Goal: Transaction & Acquisition: Purchase product/service

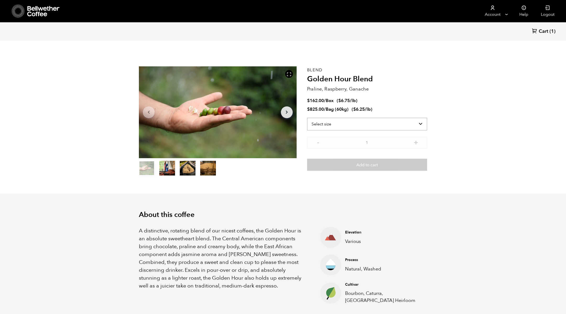
scroll to position [228, 279]
click at [348, 120] on select "Select size Bag (60kg) (132 lbs) Box (24 lbs)" at bounding box center [367, 124] width 120 height 13
click at [379, 120] on select "Select size Bag (60kg) (132 lbs) Box (24 lbs)" at bounding box center [367, 124] width 120 height 13
click at [386, 127] on select "Select size Bag (60kg) (132 lbs) Box (24 lbs)" at bounding box center [367, 124] width 120 height 13
click at [385, 118] on select "Select size Bag (60kg) (132 lbs) Box (24 lbs)" at bounding box center [367, 124] width 120 height 13
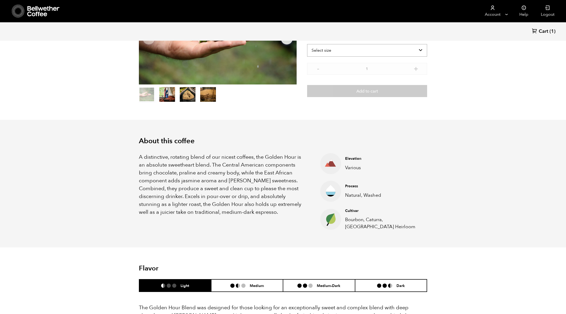
scroll to position [0, 0]
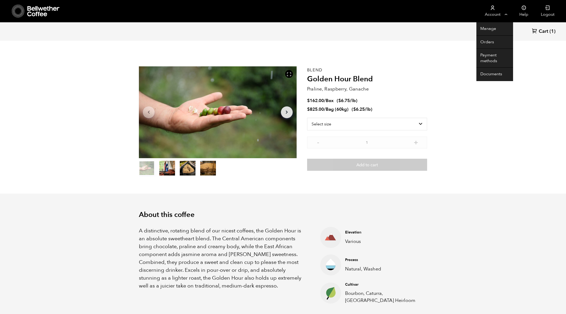
click at [492, 10] on link "Account" at bounding box center [493, 11] width 32 height 22
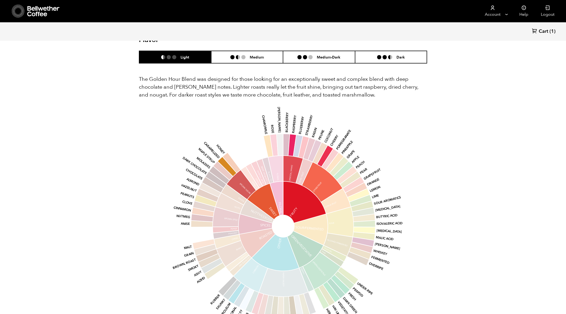
scroll to position [281, 0]
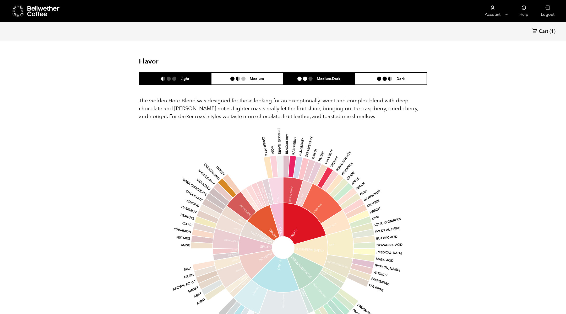
click at [323, 76] on li "Medium-Dark" at bounding box center [319, 78] width 72 height 12
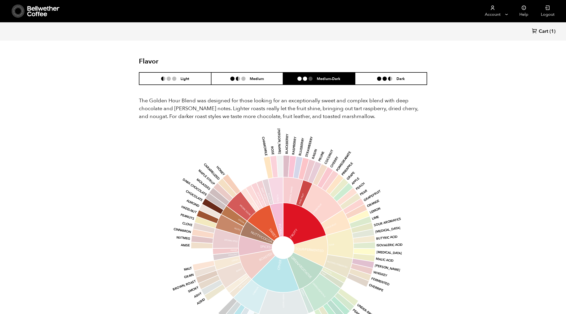
scroll to position [240, 0]
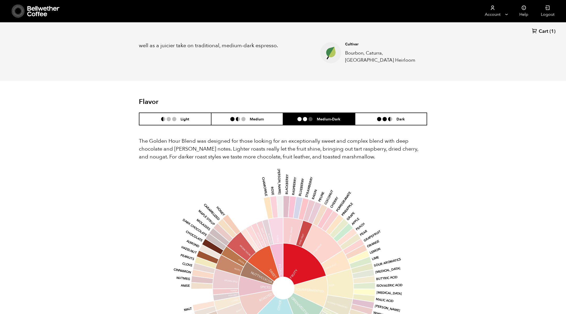
click at [193, 149] on p "The Golden Hour Blend was designed for those looking for an exceptionally sweet…" at bounding box center [283, 149] width 288 height 24
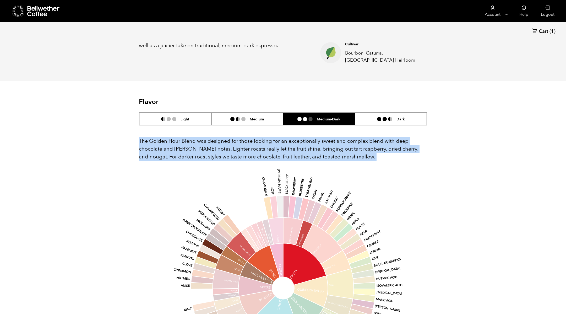
click at [193, 149] on p "The Golden Hour Blend was designed for those looking for an exceptionally sweet…" at bounding box center [283, 149] width 288 height 24
click at [175, 160] on p "The Golden Hour Blend was designed for those looking for an exceptionally sweet…" at bounding box center [283, 149] width 288 height 24
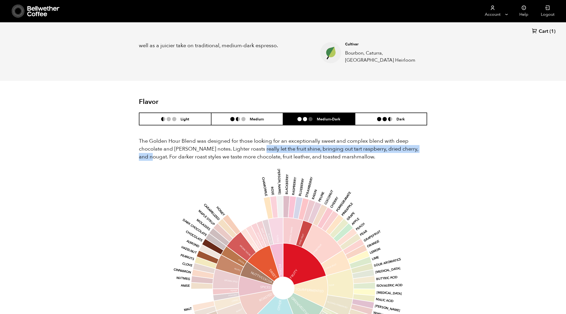
drag, startPoint x: 140, startPoint y: 155, endPoint x: 252, endPoint y: 149, distance: 111.9
click at [252, 149] on p "The Golden Hour Blend was designed for those looking for an exceptionally sweet…" at bounding box center [283, 149] width 288 height 24
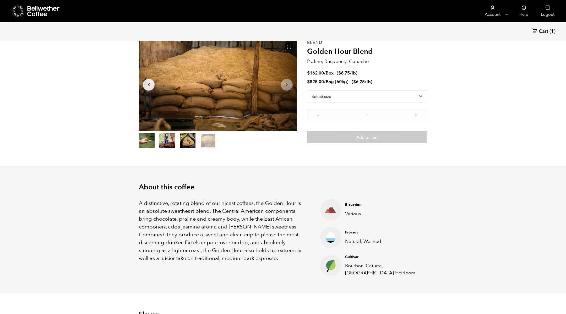
scroll to position [21, 0]
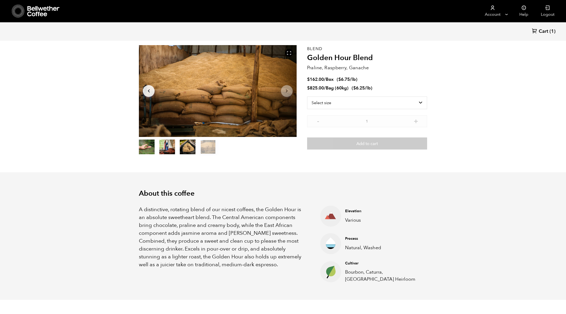
click at [264, 259] on p "A distinctive, rotating blend of our nicest coffees, the Golden Hour is an abso…" at bounding box center [223, 237] width 168 height 63
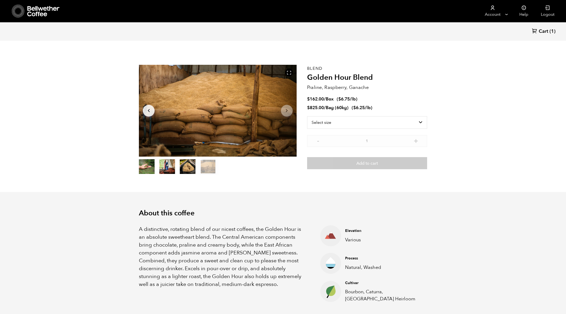
scroll to position [0, 0]
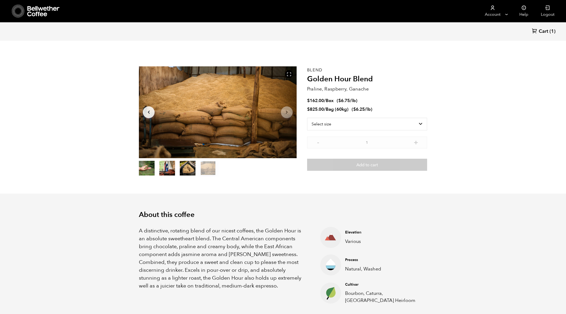
click at [285, 114] on icon "Arrow Right" at bounding box center [287, 112] width 6 height 6
click at [285, 112] on icon "Arrow Right" at bounding box center [287, 112] width 6 height 6
click at [167, 169] on button "item 1" at bounding box center [167, 169] width 16 height 15
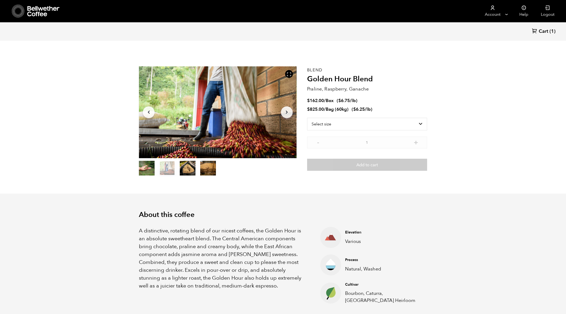
click at [183, 170] on button "item 2" at bounding box center [188, 169] width 16 height 15
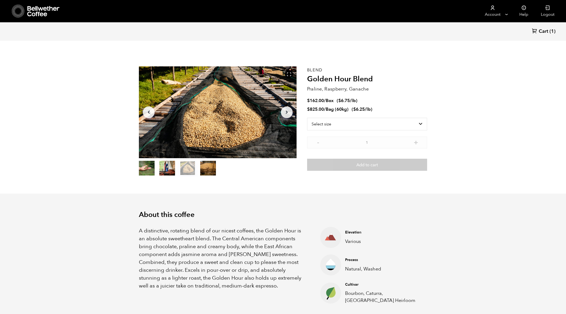
click at [133, 176] on section "Item 3 of 4 Arrow Left Arrow Right item 0 item 1 item 2 item 3 Item 3 of 4 Blen…" at bounding box center [283, 121] width 315 height 144
click at [145, 171] on button "item 0" at bounding box center [147, 169] width 16 height 15
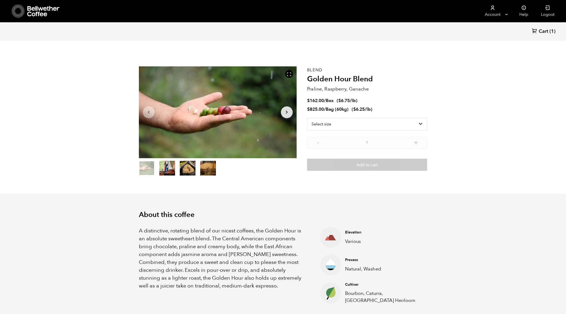
click at [161, 165] on button "item 1" at bounding box center [167, 169] width 16 height 15
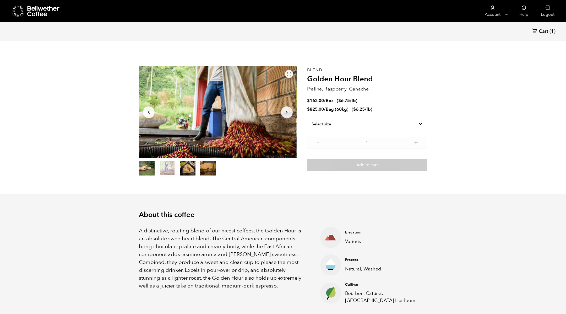
click at [291, 75] on div at bounding box center [289, 74] width 8 height 8
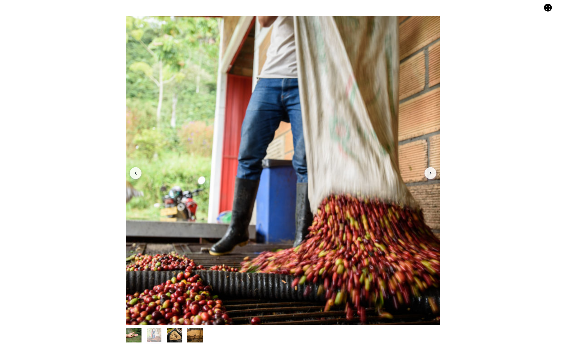
click at [392, 215] on div at bounding box center [283, 170] width 315 height 309
click at [476, 179] on div "Item 2 of 4 Arrow Left Arrow Right item 0 item 1 item 2 item 3 Item 2 of 4" at bounding box center [283, 177] width 566 height 354
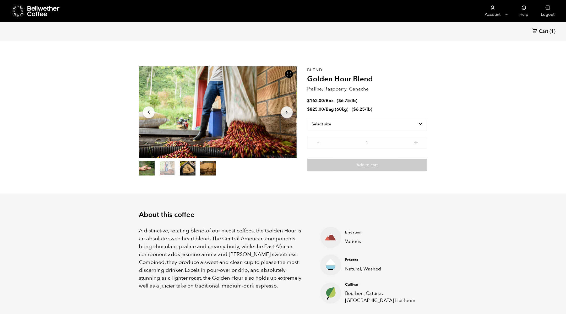
click at [185, 174] on button "item 2" at bounding box center [188, 169] width 16 height 15
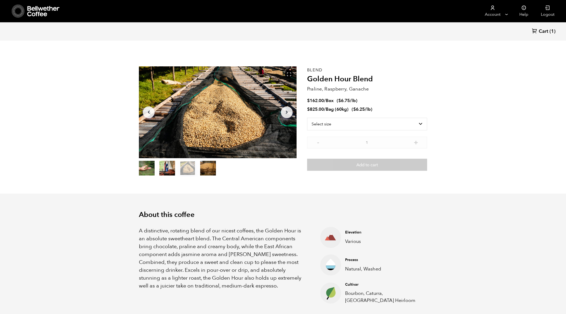
click at [201, 174] on button "item 3" at bounding box center [208, 169] width 16 height 15
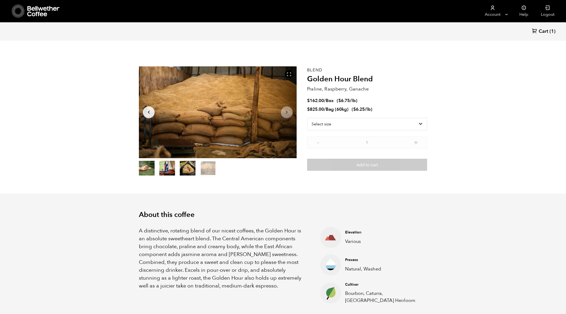
click at [461, 237] on section "About this coffee A distinctive, rotating blend of our nicest coffees, the Gold…" at bounding box center [283, 257] width 566 height 128
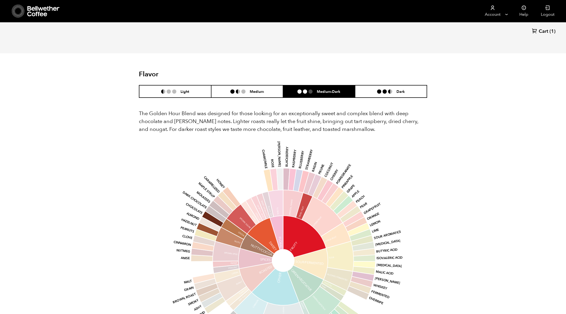
scroll to position [260, 0]
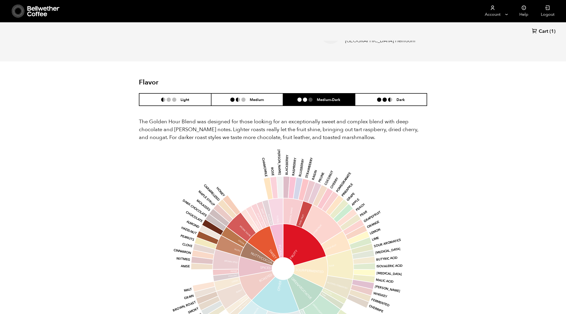
click at [142, 123] on p "The Golden Hour Blend was designed for those looking for an exceptionally sweet…" at bounding box center [283, 130] width 288 height 24
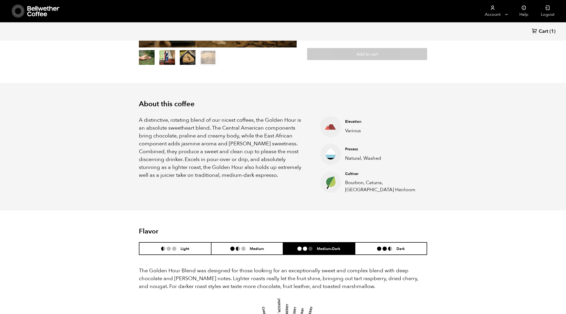
scroll to position [100, 0]
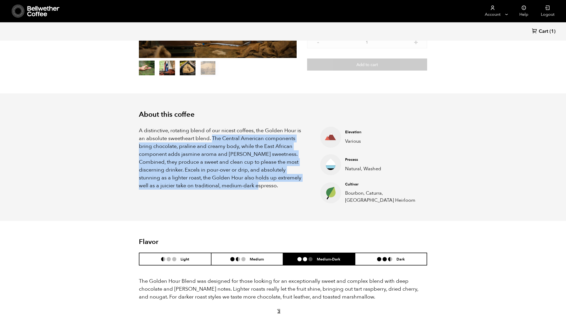
drag, startPoint x: 212, startPoint y: 138, endPoint x: 264, endPoint y: 185, distance: 70.5
click at [264, 185] on p "A distinctive, rotating blend of our nicest coffees, the Golden Hour is an abso…" at bounding box center [223, 158] width 168 height 63
copy p "The Central American components bring chocolate, praline and creamy body, while…"
click at [262, 213] on div "About this coffee A distinctive, rotating blend of our nicest coffees, the Gold…" at bounding box center [283, 157] width 315 height 128
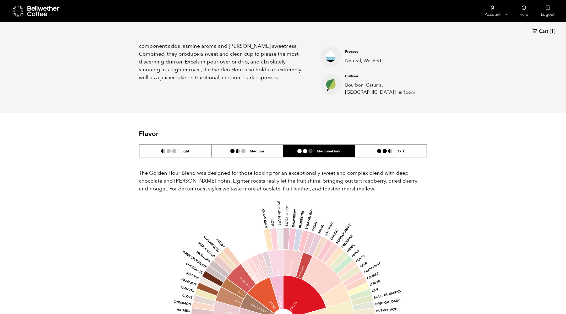
scroll to position [208, 0]
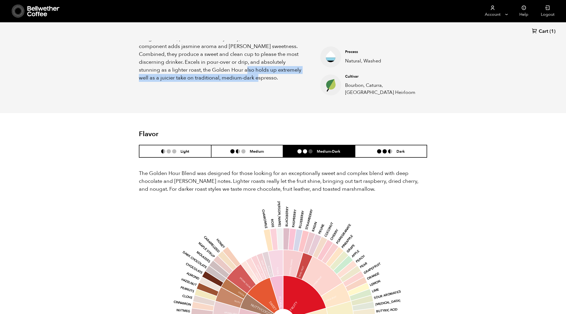
drag, startPoint x: 233, startPoint y: 73, endPoint x: 289, endPoint y: 82, distance: 57.1
click at [291, 82] on p "A distinctive, rotating blend of our nicest coffees, the Golden Hour is an abso…" at bounding box center [223, 50] width 168 height 63
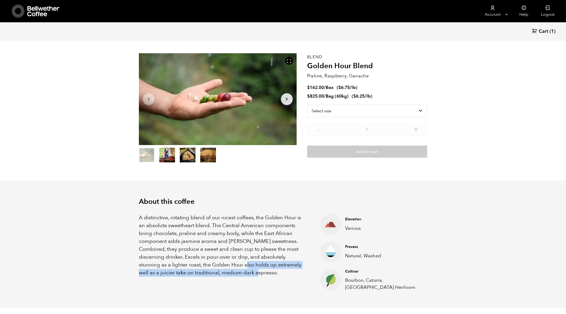
scroll to position [13, 0]
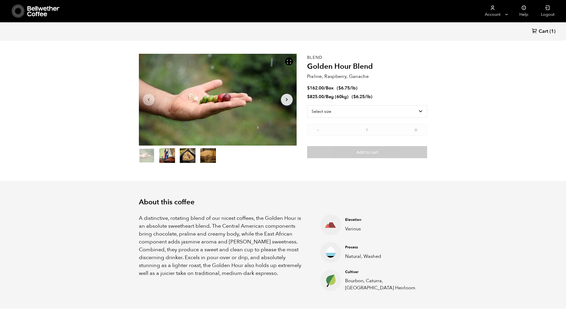
click at [316, 77] on p "Praline, Raspberry, Ganache" at bounding box center [367, 76] width 120 height 7
click at [338, 76] on p "Praline, Raspberry, Ganache" at bounding box center [367, 76] width 120 height 7
click at [338, 77] on p "Praline, Raspberry, Ganache" at bounding box center [367, 76] width 120 height 7
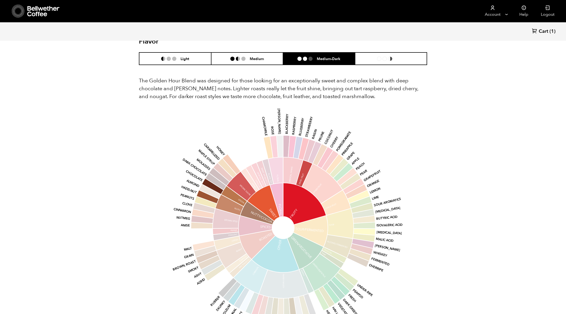
scroll to position [302, 0]
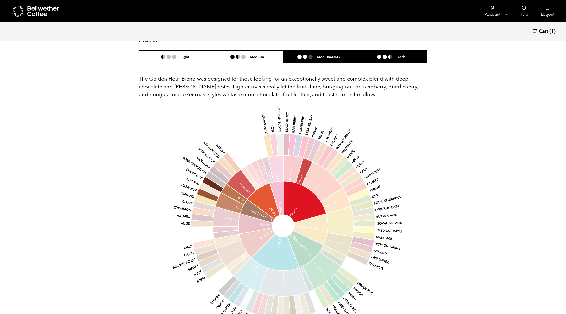
click at [365, 57] on li "Dark" at bounding box center [391, 57] width 72 height 12
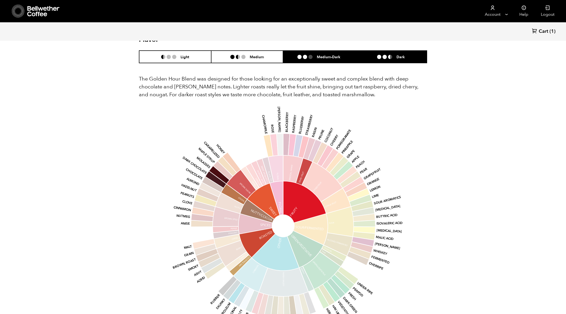
click at [319, 56] on h6 "Medium-Dark" at bounding box center [329, 57] width 24 height 4
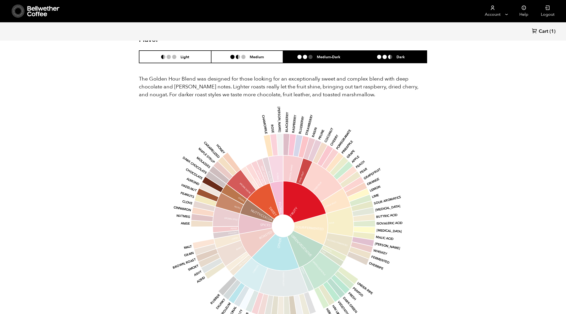
click at [383, 58] on ul at bounding box center [386, 57] width 19 height 4
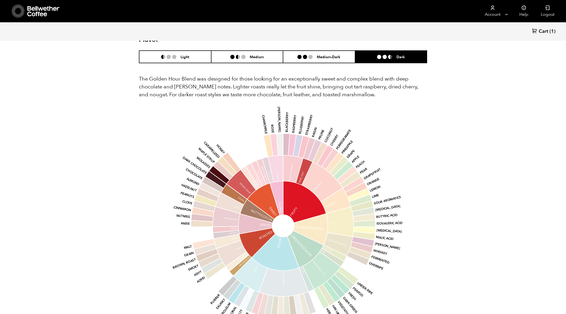
click at [327, 64] on div "The Golden Hour Blend was designed for those looking for an exceptionally sweet…" at bounding box center [283, 200] width 288 height 274
click at [331, 57] on h6 "Medium-Dark" at bounding box center [329, 57] width 24 height 4
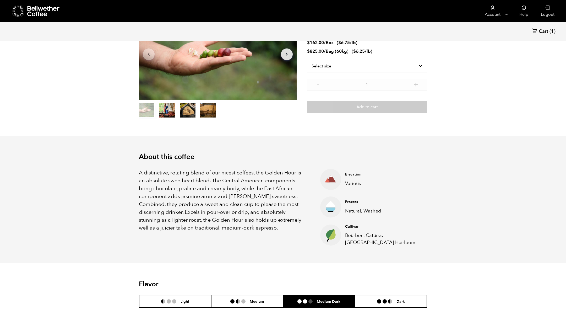
scroll to position [59, 0]
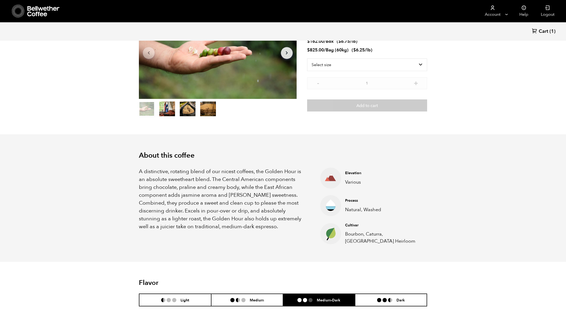
click at [288, 53] on icon "Arrow Right" at bounding box center [287, 53] width 6 height 6
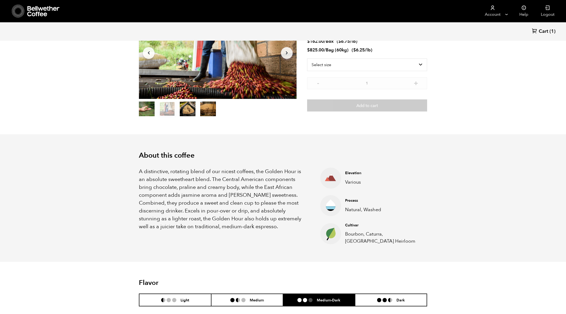
click at [483, 149] on section "About this coffee A distinctive, rotating blend of our nicest coffees, the Gold…" at bounding box center [283, 198] width 566 height 128
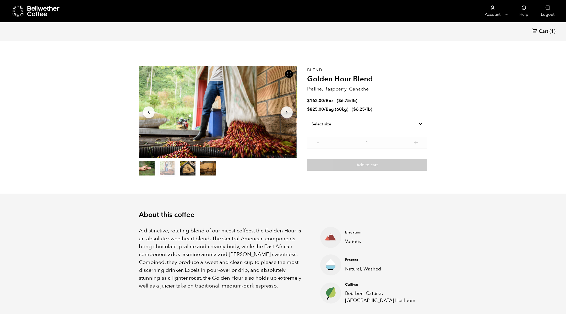
click at [200, 165] on ol "item 0 item 1 item 2 item 3" at bounding box center [177, 169] width 77 height 15
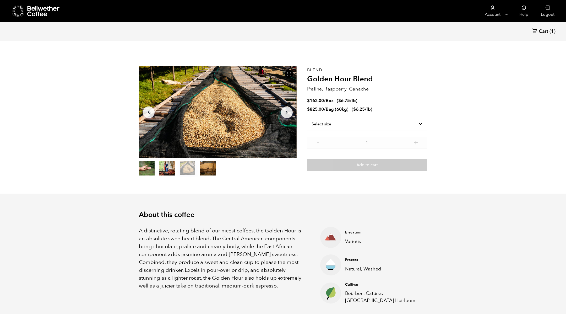
click at [208, 167] on button "item 3" at bounding box center [208, 169] width 16 height 15
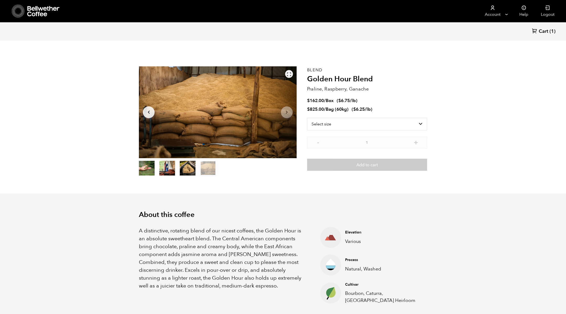
click at [289, 74] on icon at bounding box center [289, 74] width 5 height 5
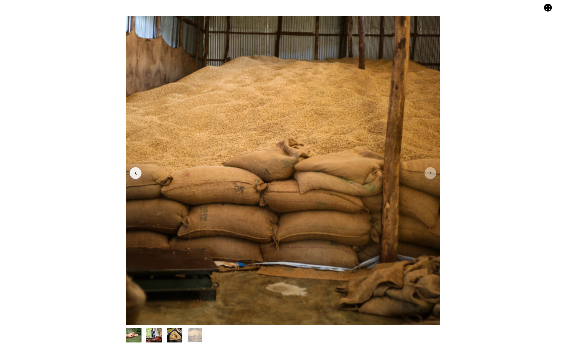
click at [493, 141] on div "Item 4 of 4 Arrow Left Arrow Right item 0 item 1 item 2 item 3 Item 4 of 4" at bounding box center [283, 177] width 566 height 354
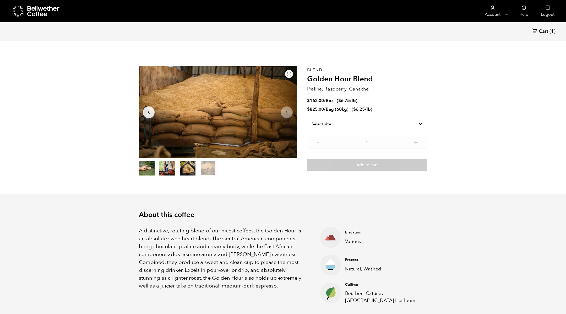
click at [289, 76] on icon at bounding box center [289, 74] width 5 height 5
click at [247, 193] on div "About this coffee A distinctive, rotating blend of our nicest coffees, the Gold…" at bounding box center [283, 257] width 315 height 128
click at [343, 129] on select "Select size Bag (60kg) (132 lbs) Box (24 lbs)" at bounding box center [367, 124] width 120 height 13
click at [307, 118] on select "Select size Bag (60kg) (132 lbs) Box (24 lbs)" at bounding box center [367, 124] width 120 height 13
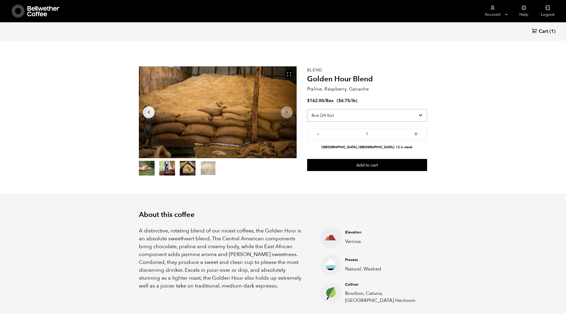
click at [353, 114] on select "Select size Bag (60kg) (132 lbs) Box (24 lbs)" at bounding box center [367, 115] width 120 height 13
select select "bag-3"
click at [307, 109] on select "Select size Bag (60kg) (132 lbs) Box (24 lbs)" at bounding box center [367, 115] width 120 height 13
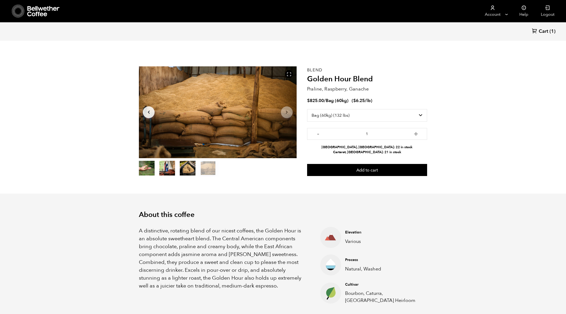
click at [266, 180] on section "Item 4 of 4 Arrow Left Arrow Right item 0 item 1 item 2 item 3 Item 4 of 4 Blen…" at bounding box center [283, 121] width 315 height 144
click at [198, 165] on ol "item 0 item 1 item 2 item 3" at bounding box center [177, 169] width 77 height 15
click at [203, 166] on button "item 3" at bounding box center [208, 169] width 16 height 15
click at [206, 171] on button "item 3" at bounding box center [208, 169] width 16 height 15
click at [192, 169] on button "item 2" at bounding box center [188, 169] width 16 height 15
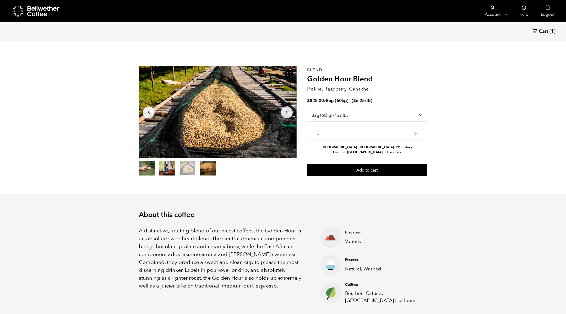
click at [164, 170] on button "item 1" at bounding box center [167, 169] width 16 height 15
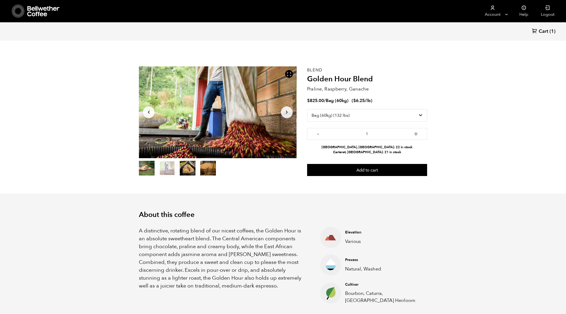
click at [149, 171] on button "item 0" at bounding box center [147, 169] width 16 height 15
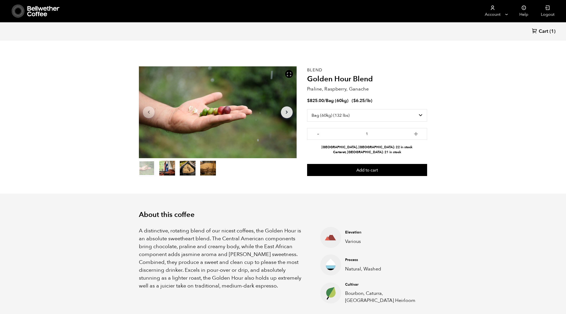
click at [145, 168] on button "item 0" at bounding box center [147, 169] width 16 height 15
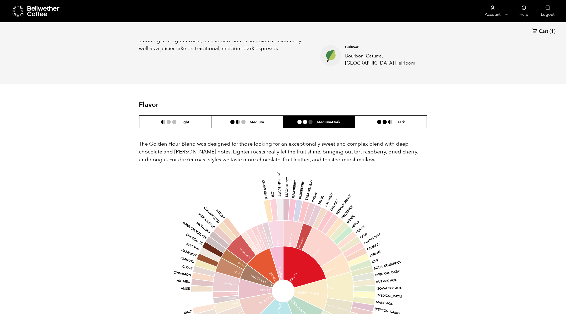
scroll to position [240, 0]
